Goal: Understand process/instructions: Learn how to perform a task or action

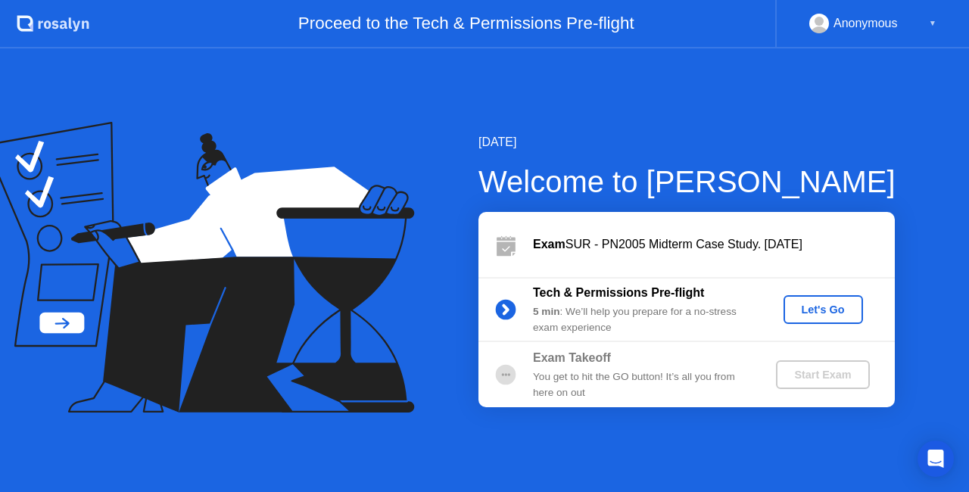
click at [836, 316] on div "Let's Go" at bounding box center [823, 310] width 67 height 12
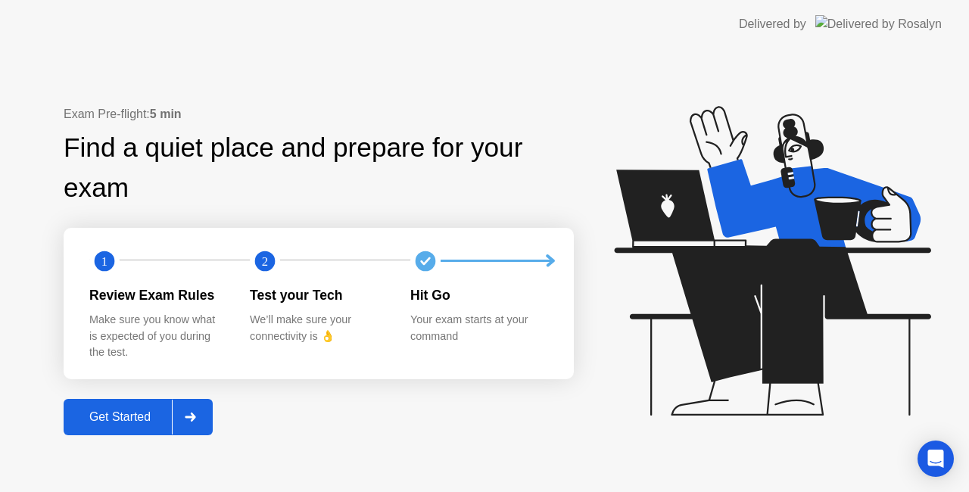
click at [129, 410] on div "Get Started" at bounding box center [120, 417] width 104 height 14
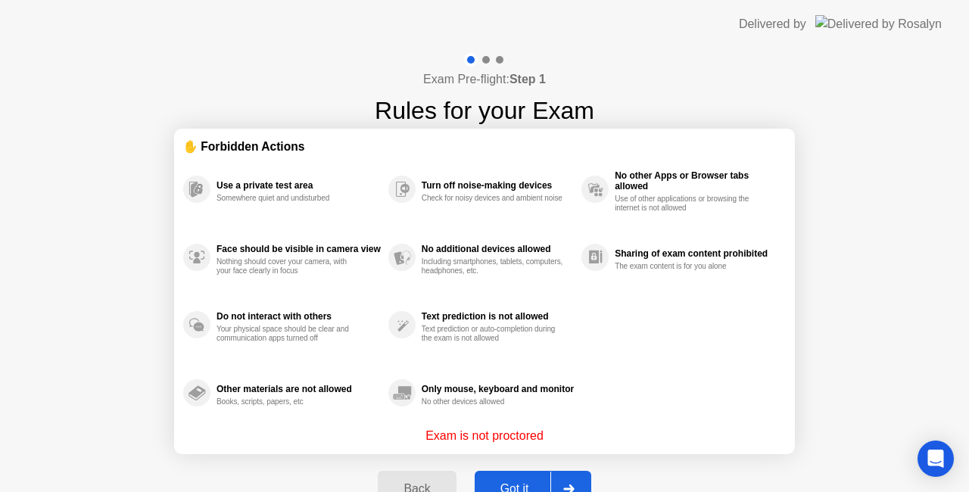
click at [521, 483] on div "Got it" at bounding box center [514, 489] width 71 height 14
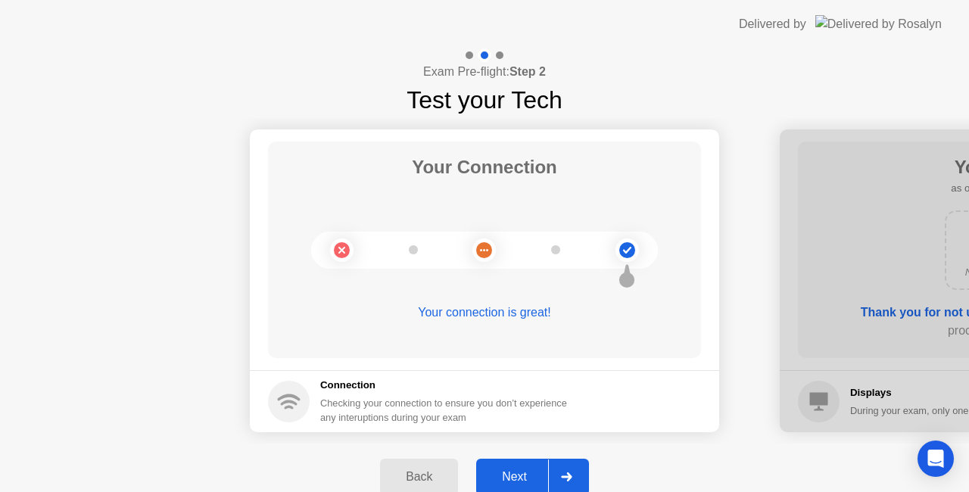
click at [521, 483] on div "Next" at bounding box center [514, 477] width 67 height 14
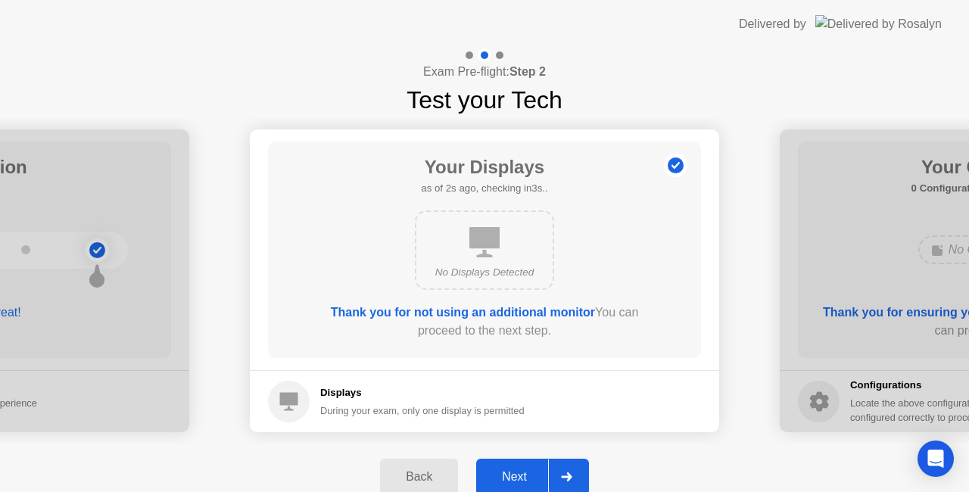
click at [521, 483] on div "Next" at bounding box center [514, 477] width 67 height 14
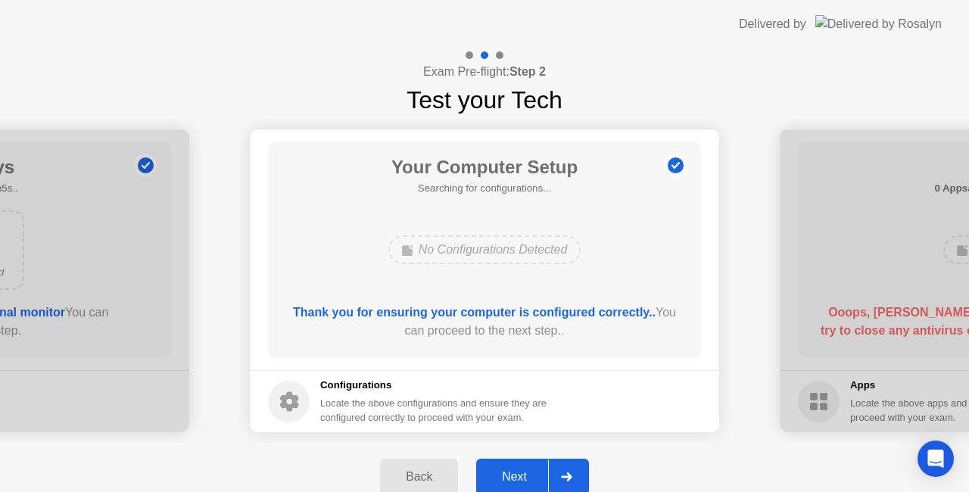
click at [521, 483] on div "Next" at bounding box center [514, 477] width 67 height 14
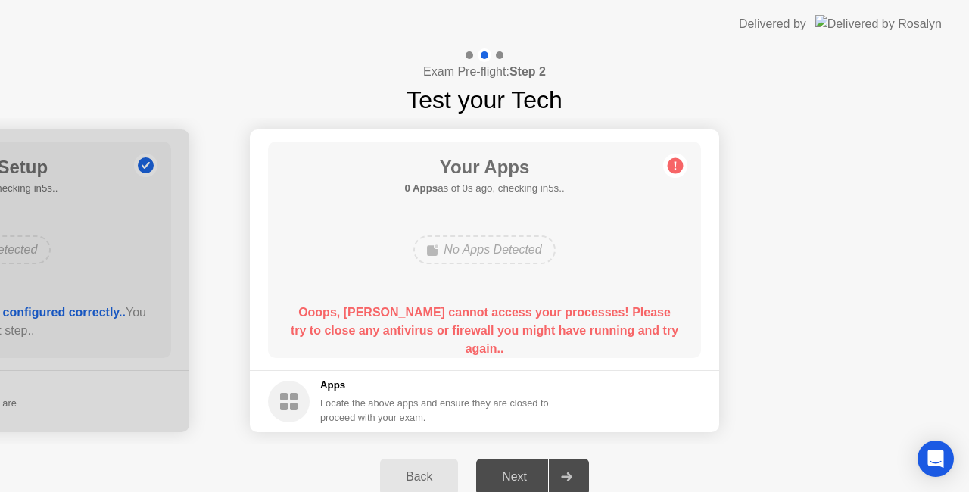
click at [521, 483] on div "Next" at bounding box center [514, 477] width 67 height 14
click at [534, 477] on div "Next" at bounding box center [514, 477] width 67 height 14
click at [506, 481] on div "Next" at bounding box center [514, 477] width 67 height 14
click at [645, 297] on div "Your Apps Searching for disallowed apps... No Apps Detected Ooops, [PERSON_NAME…" at bounding box center [484, 250] width 433 height 216
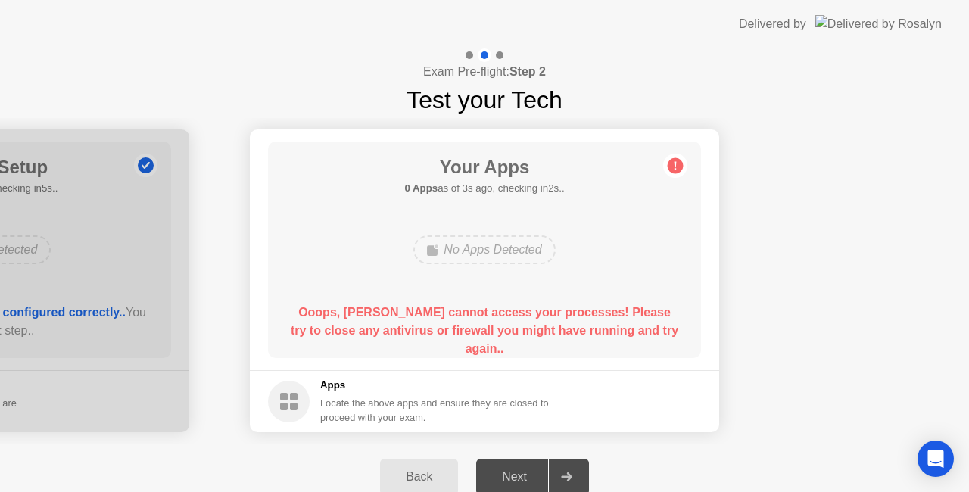
click at [500, 472] on div "Next" at bounding box center [514, 477] width 67 height 14
click at [678, 161] on circle at bounding box center [676, 166] width 16 height 16
click at [518, 481] on div "Next" at bounding box center [514, 477] width 67 height 14
